Goal: Task Accomplishment & Management: Complete application form

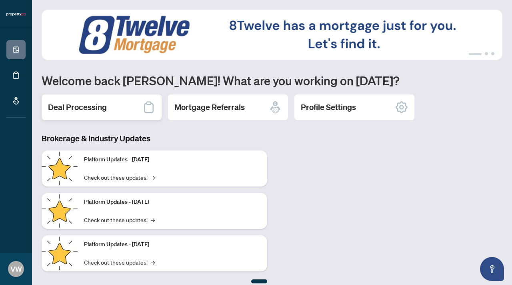
click at [119, 108] on div "Deal Processing" at bounding box center [102, 107] width 120 height 26
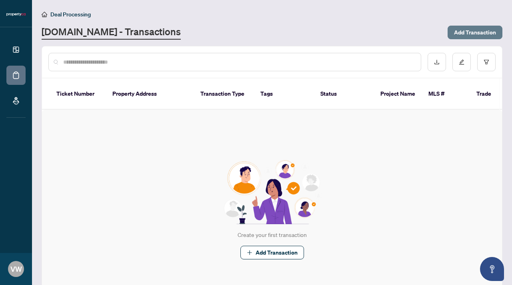
click at [476, 34] on span "Add Transaction" at bounding box center [475, 32] width 42 height 13
